Goal: Information Seeking & Learning: Learn about a topic

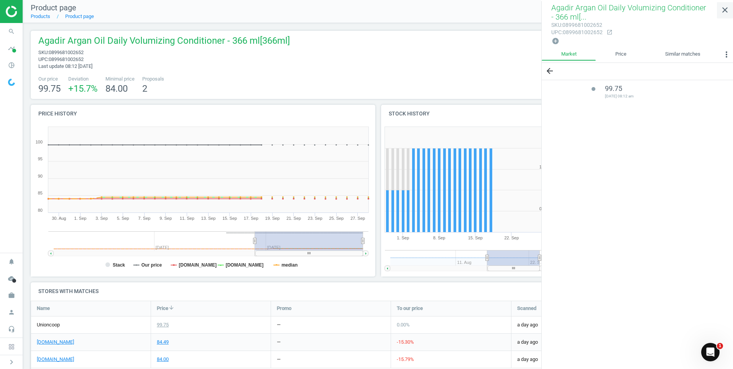
click at [725, 9] on icon "close" at bounding box center [724, 9] width 9 height 9
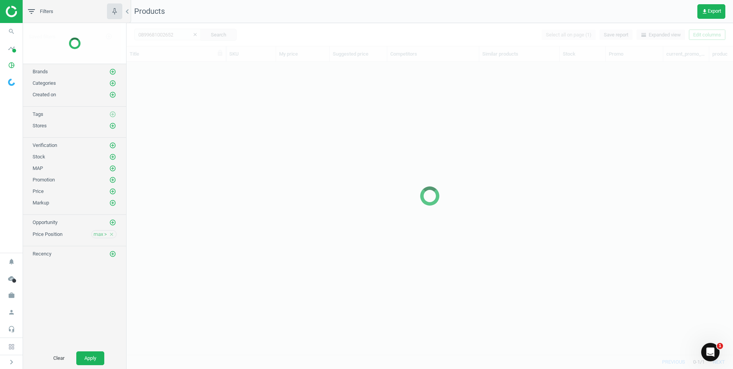
scroll to position [281, 601]
click at [7, 13] on img at bounding box center [33, 11] width 54 height 11
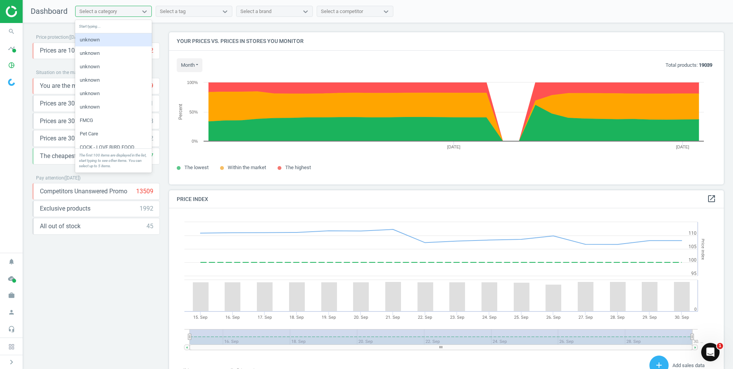
click at [132, 8] on div "Select a category" at bounding box center [106, 12] width 62 height 10
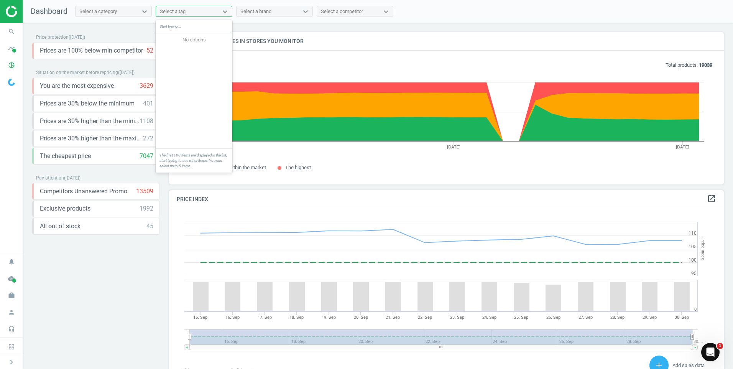
click at [201, 7] on div "Select a tag" at bounding box center [187, 12] width 62 height 10
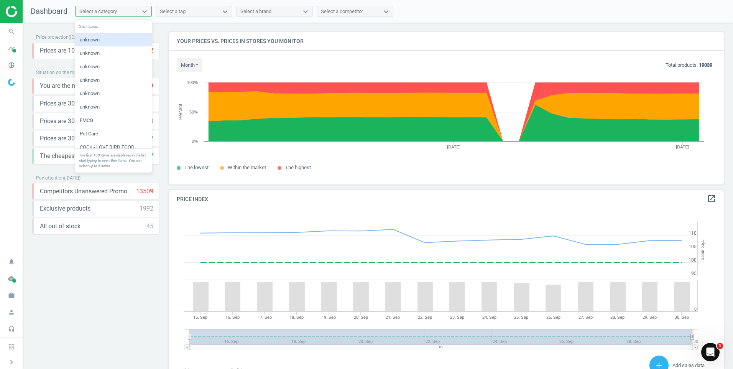
click at [111, 10] on div "Select a category" at bounding box center [98, 11] width 38 height 7
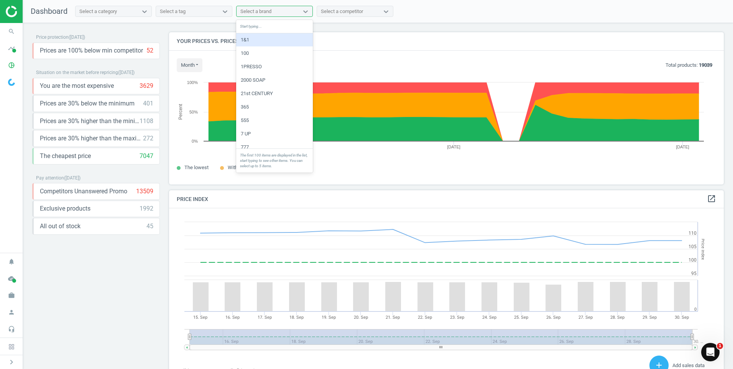
click at [271, 9] on div "Select a brand" at bounding box center [255, 11] width 31 height 7
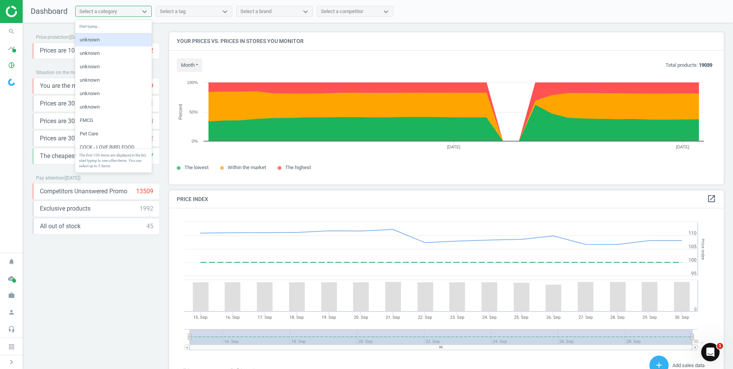
click at [109, 12] on div "Select a category" at bounding box center [98, 11] width 38 height 7
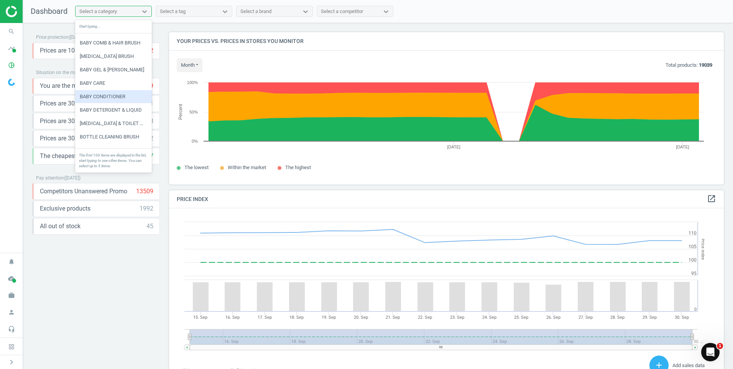
click at [113, 92] on div "BABY CONDITIONER" at bounding box center [113, 96] width 77 height 13
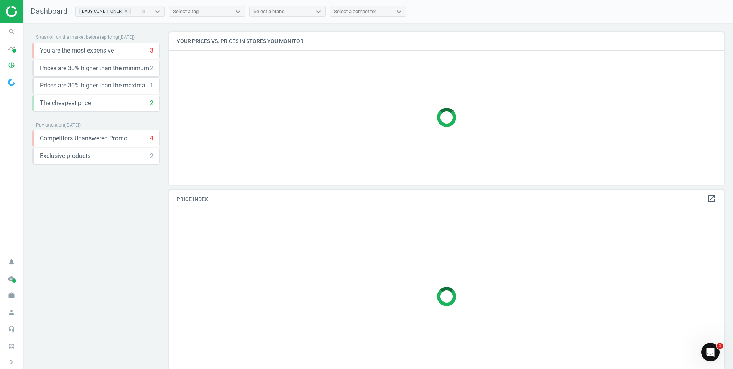
click at [109, 250] on div "Situation on the market before repricing ( [DATE] ) You are the most expensive …" at bounding box center [96, 197] width 128 height 331
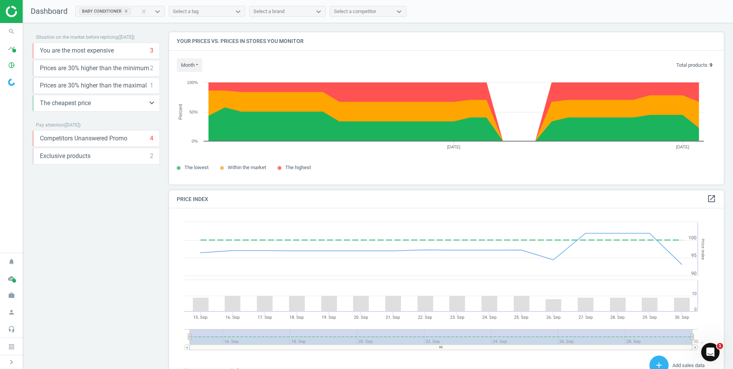
click at [94, 107] on div "The cheapest price 2 keyboard_arrow_down" at bounding box center [96, 103] width 113 height 8
click at [155, 100] on icon "keyboard_arrow_down" at bounding box center [151, 102] width 9 height 9
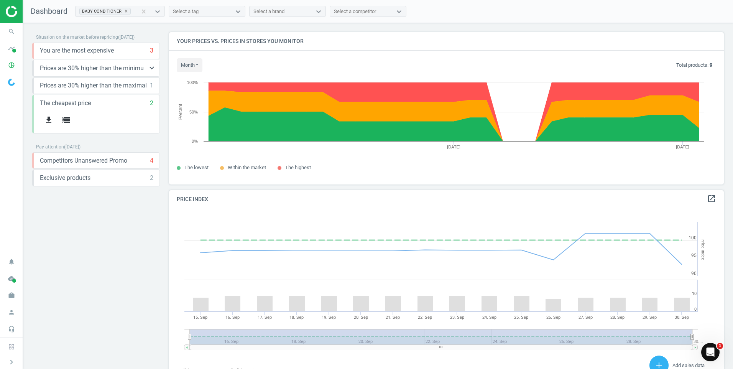
click at [140, 66] on span "Prices are 30% higher than the minimum" at bounding box center [94, 68] width 109 height 8
click at [151, 67] on icon "keyboard_arrow_down" at bounding box center [151, 67] width 9 height 9
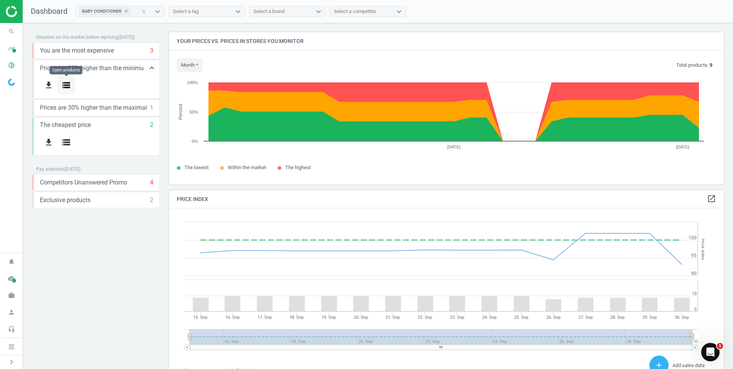
click at [69, 87] on icon "storage" at bounding box center [66, 84] width 9 height 9
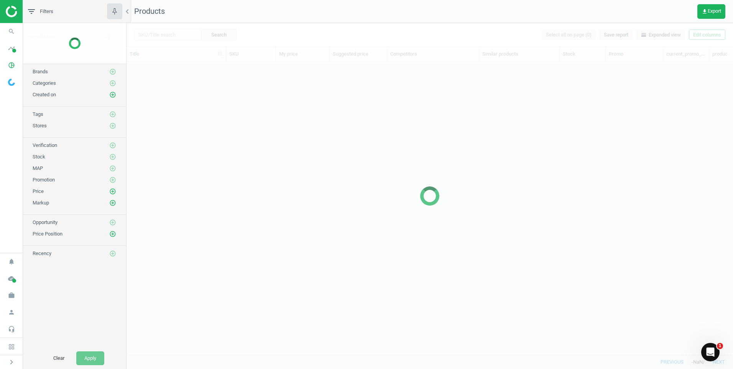
scroll to position [281, 601]
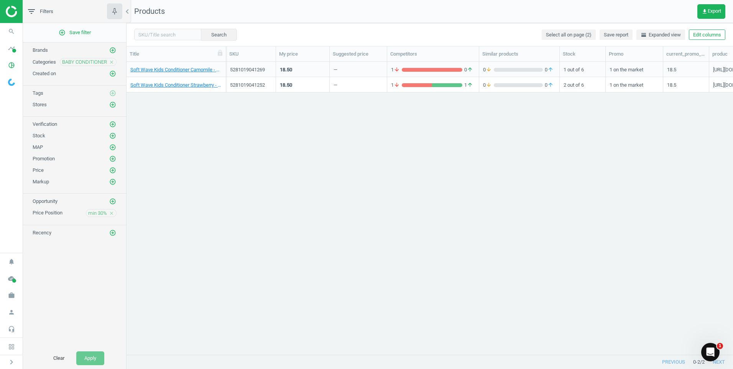
click at [289, 178] on div "Soft Wave Kids Conditioner Camomile - 400ml[400ml] 5281019041269 18.50 — 1 arro…" at bounding box center [429, 205] width 606 height 287
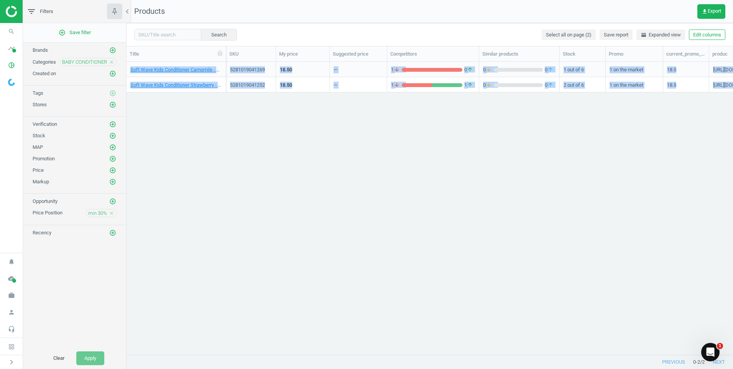
drag, startPoint x: 297, startPoint y: 348, endPoint x: 323, endPoint y: 345, distance: 26.3
click at [323, 345] on div "Title SKU My price Suggested price Competitors Similar products Stock Promo cur…" at bounding box center [429, 200] width 606 height 309
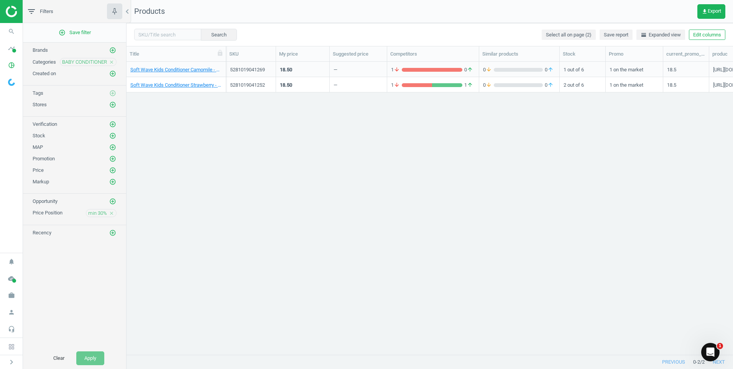
click at [381, 196] on div "Soft Wave Kids Conditioner Camomile - 400ml[400ml] 5281019041269 18.50 — 1 arro…" at bounding box center [429, 205] width 606 height 287
